Goal: Task Accomplishment & Management: Manage account settings

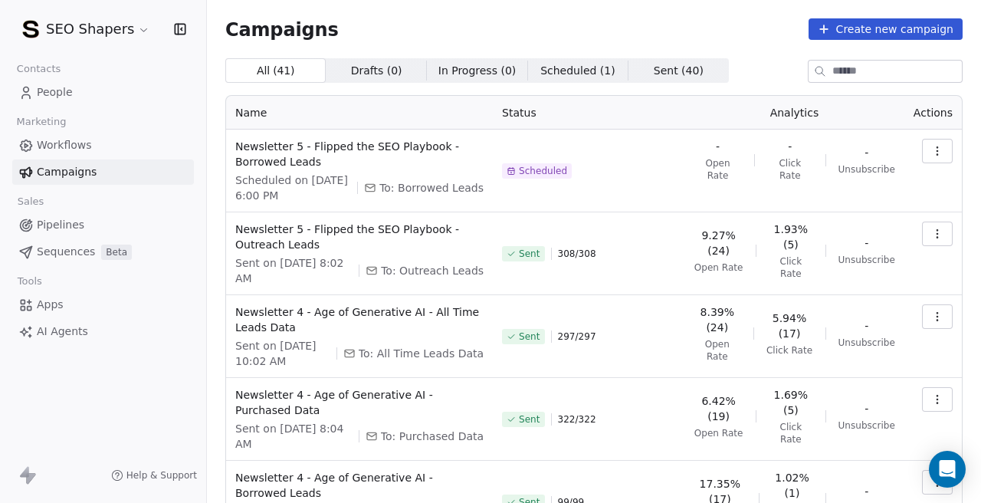
click at [928, 152] on button "button" at bounding box center [937, 151] width 31 height 25
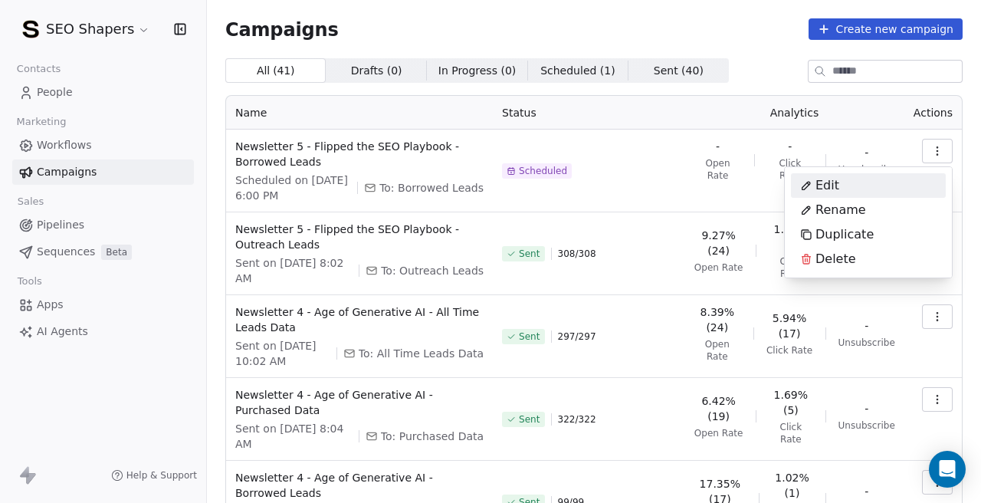
click at [822, 181] on span "Edit" at bounding box center [828, 185] width 24 height 18
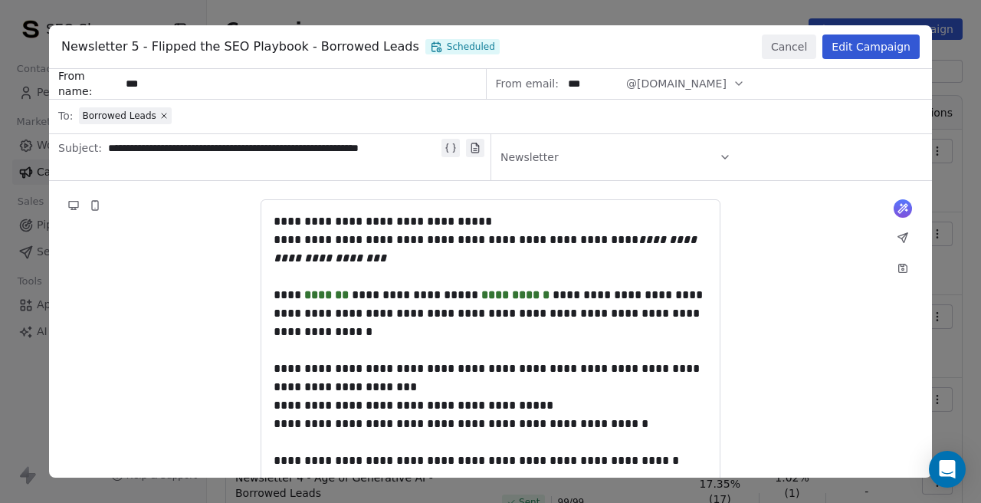
click at [874, 53] on button "Edit Campaign" at bounding box center [870, 46] width 97 height 25
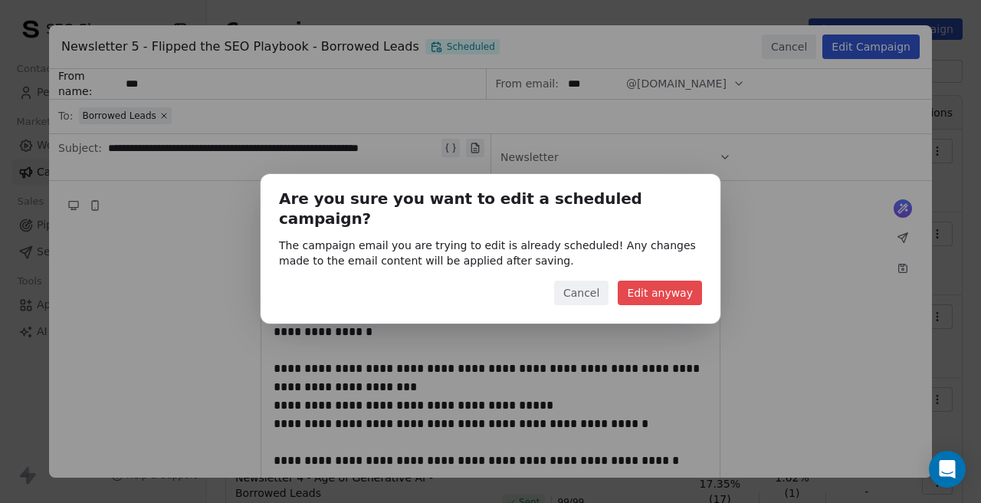
click at [668, 281] on button "Edit anyway" at bounding box center [660, 293] width 84 height 25
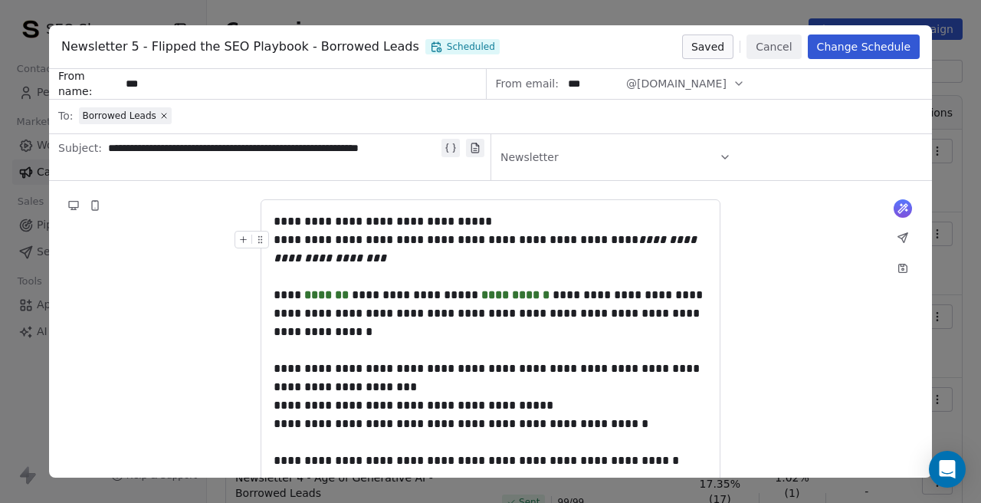
click at [848, 49] on button "Change Schedule" at bounding box center [864, 46] width 112 height 25
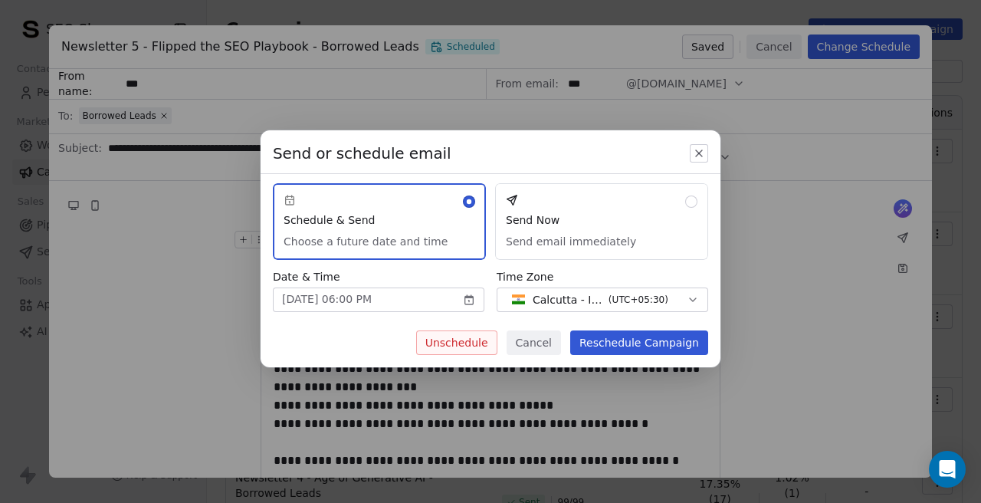
click at [463, 350] on button "Unschedule" at bounding box center [456, 342] width 81 height 25
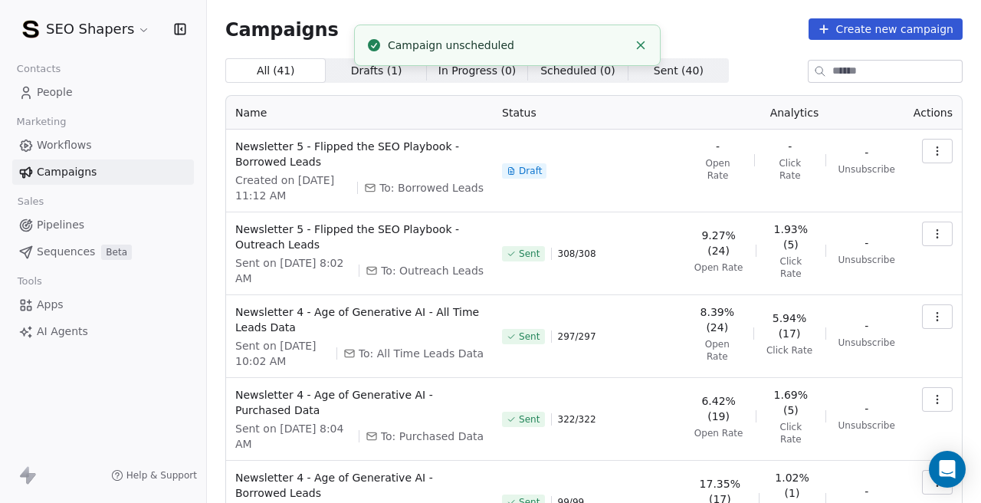
click at [638, 42] on icon "Close toast" at bounding box center [641, 45] width 14 height 14
